Goal: Check status: Check status

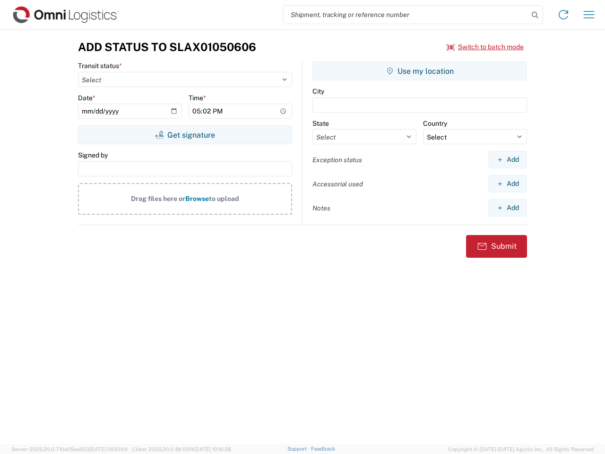
click at [406, 15] on input "search" at bounding box center [406, 15] width 245 height 18
click at [535, 15] on icon at bounding box center [535, 15] width 13 height 13
click at [563, 15] on icon at bounding box center [563, 14] width 15 height 15
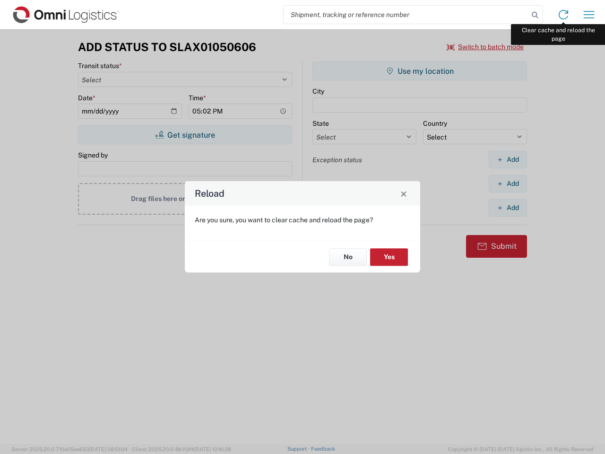
click at [589, 15] on div "Reload Are you sure, you want to clear cache and reload the page? No Yes" at bounding box center [302, 227] width 605 height 454
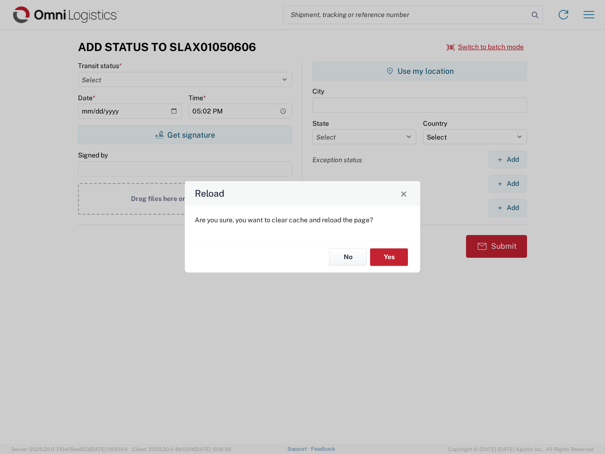
click at [485, 47] on div "Reload Are you sure, you want to clear cache and reload the page? No Yes" at bounding box center [302, 227] width 605 height 454
click at [185, 135] on div "Reload Are you sure, you want to clear cache and reload the page? No Yes" at bounding box center [302, 227] width 605 height 454
click at [420, 71] on div "Reload Are you sure, you want to clear cache and reload the page? No Yes" at bounding box center [302, 227] width 605 height 454
click at [508, 159] on div "Reload Are you sure, you want to clear cache and reload the page? No Yes" at bounding box center [302, 227] width 605 height 454
click at [508, 183] on div "Reload Are you sure, you want to clear cache and reload the page? No Yes" at bounding box center [302, 227] width 605 height 454
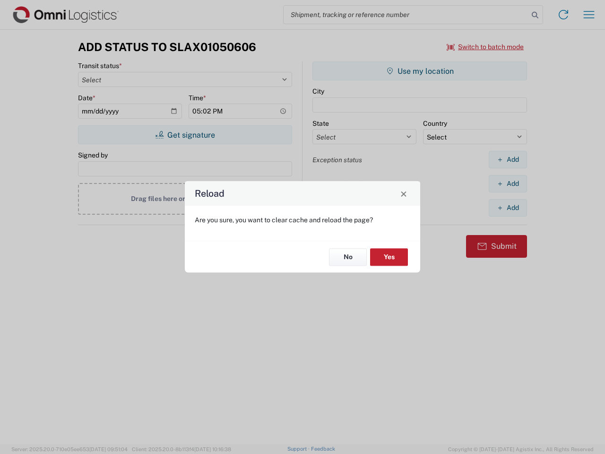
click at [508, 208] on div "Reload Are you sure, you want to clear cache and reload the page? No Yes" at bounding box center [302, 227] width 605 height 454
